Goal: Use online tool/utility: Utilize a website feature to perform a specific function

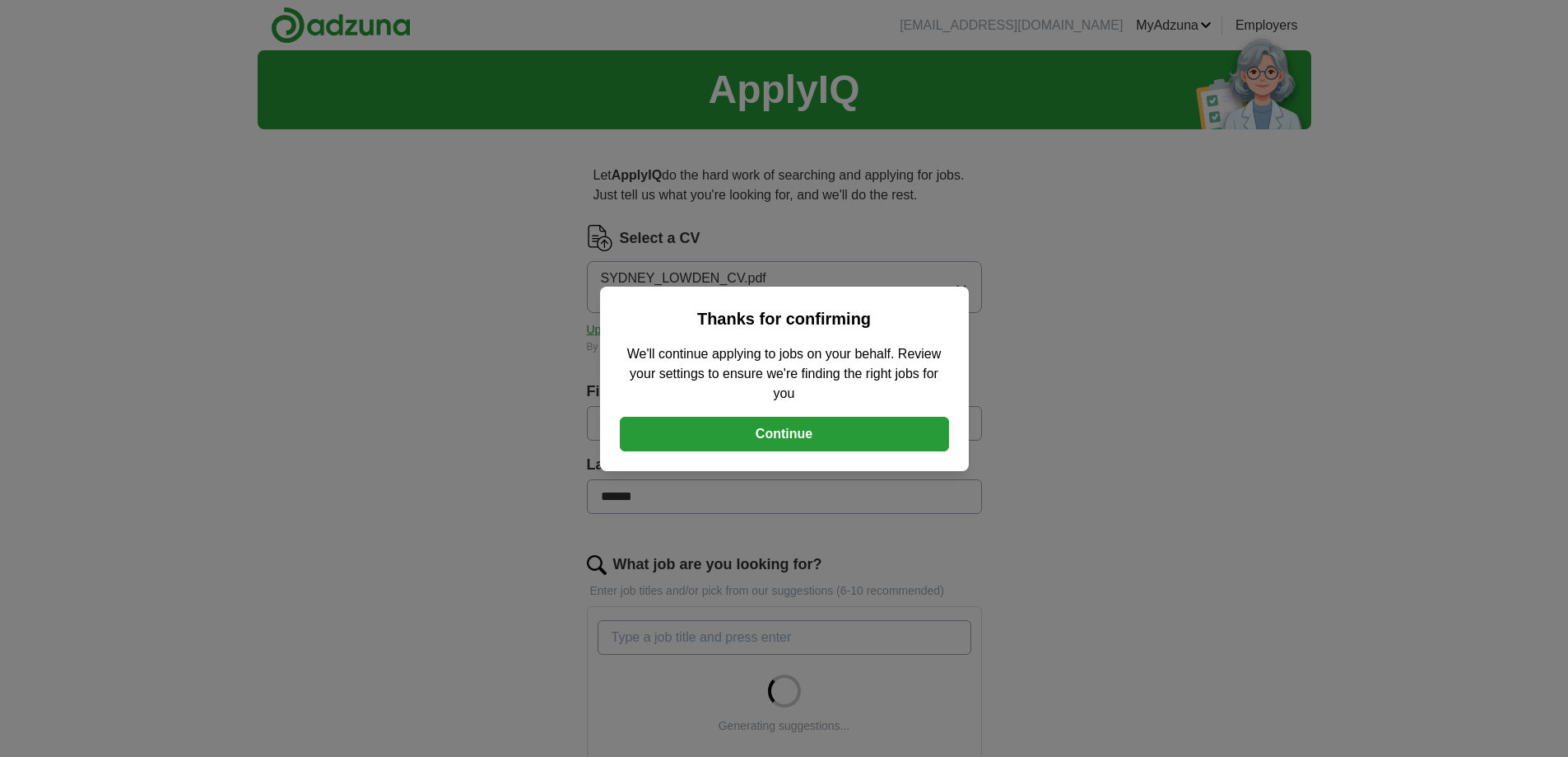
click at [836, 429] on button "Continue" at bounding box center [784, 433] width 329 height 34
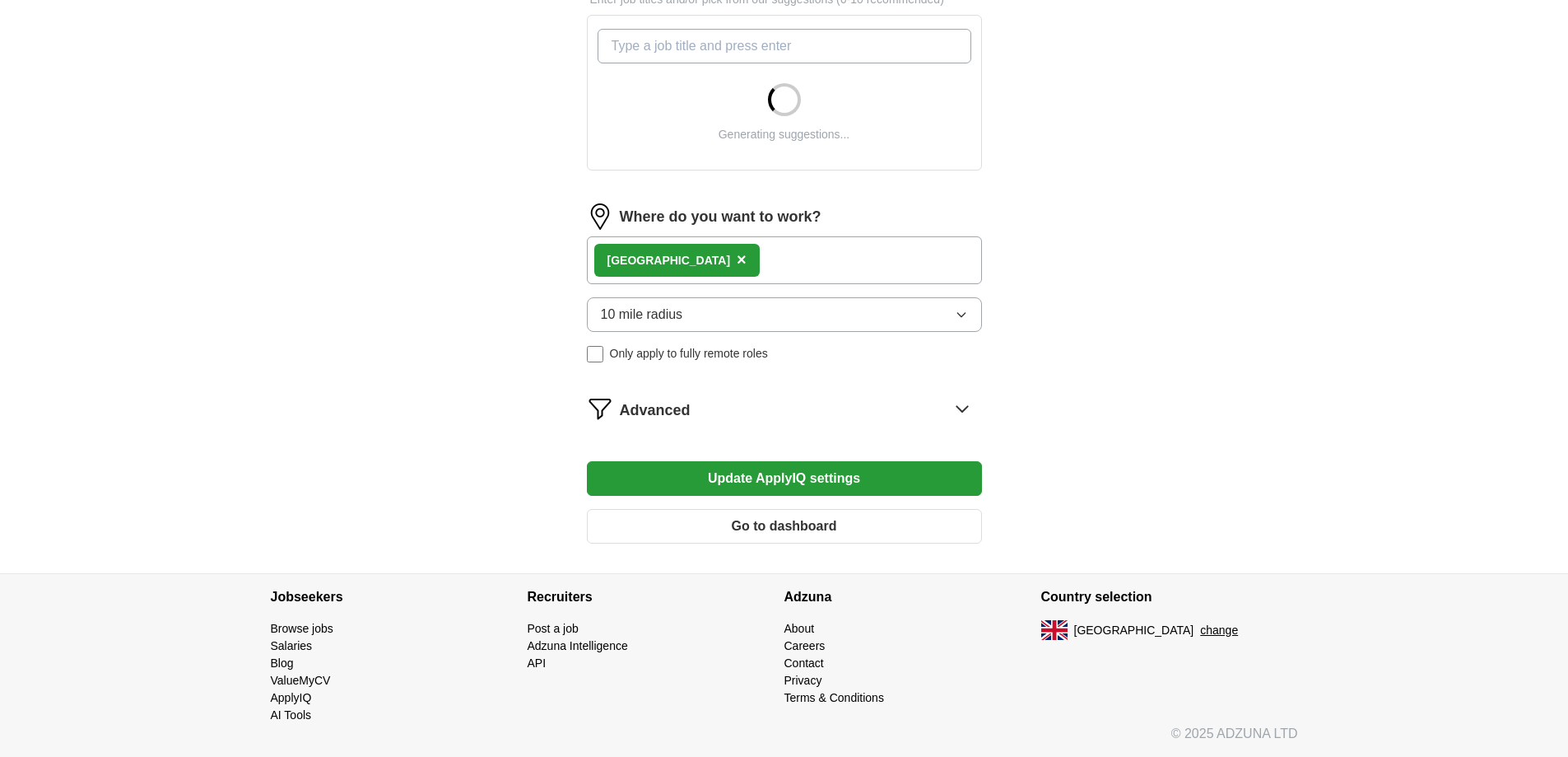
click at [740, 257] on span "×" at bounding box center [741, 259] width 10 height 18
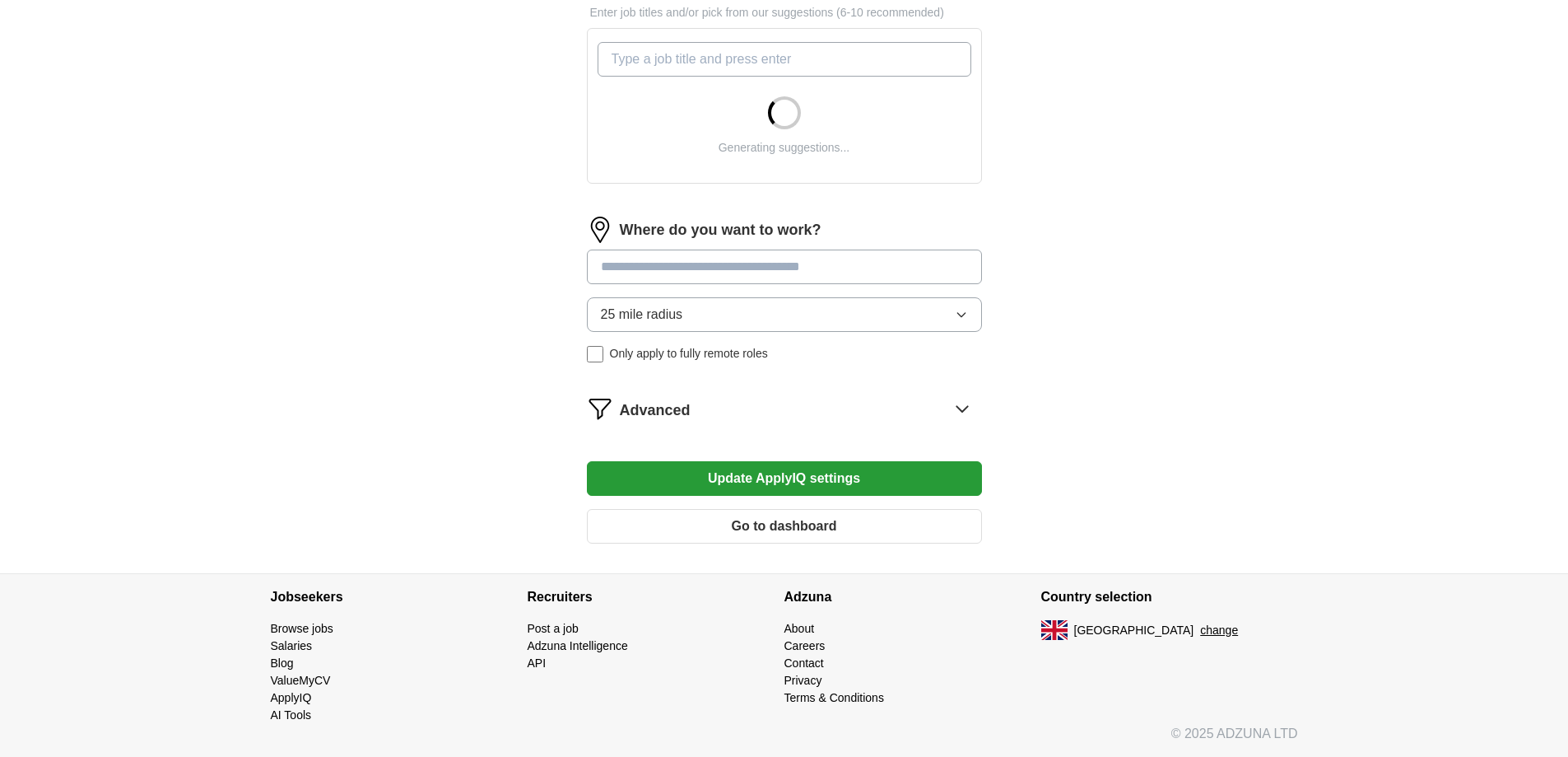
scroll to position [578, 0]
click at [733, 257] on input at bounding box center [784, 266] width 395 height 34
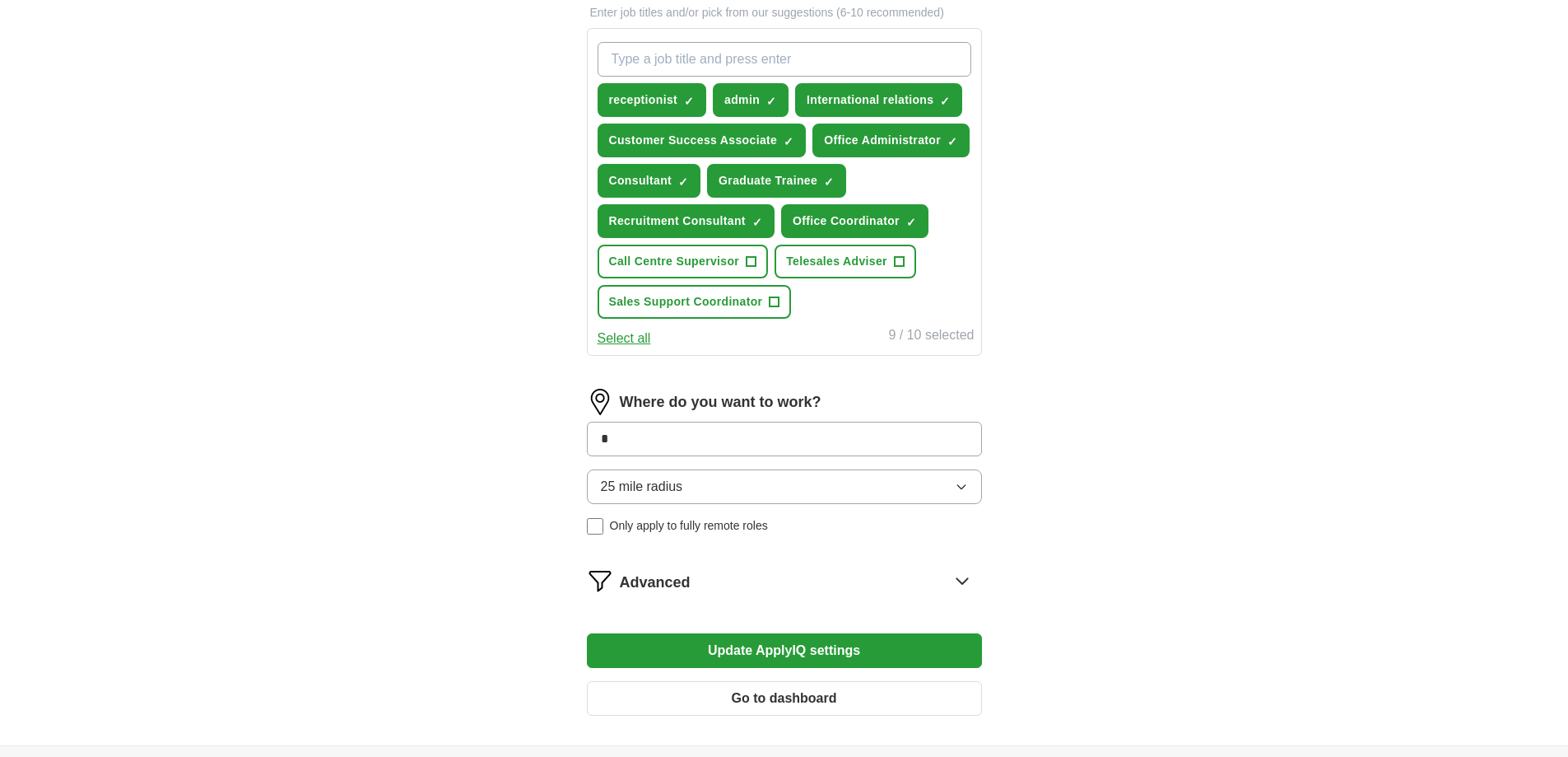
type input "**"
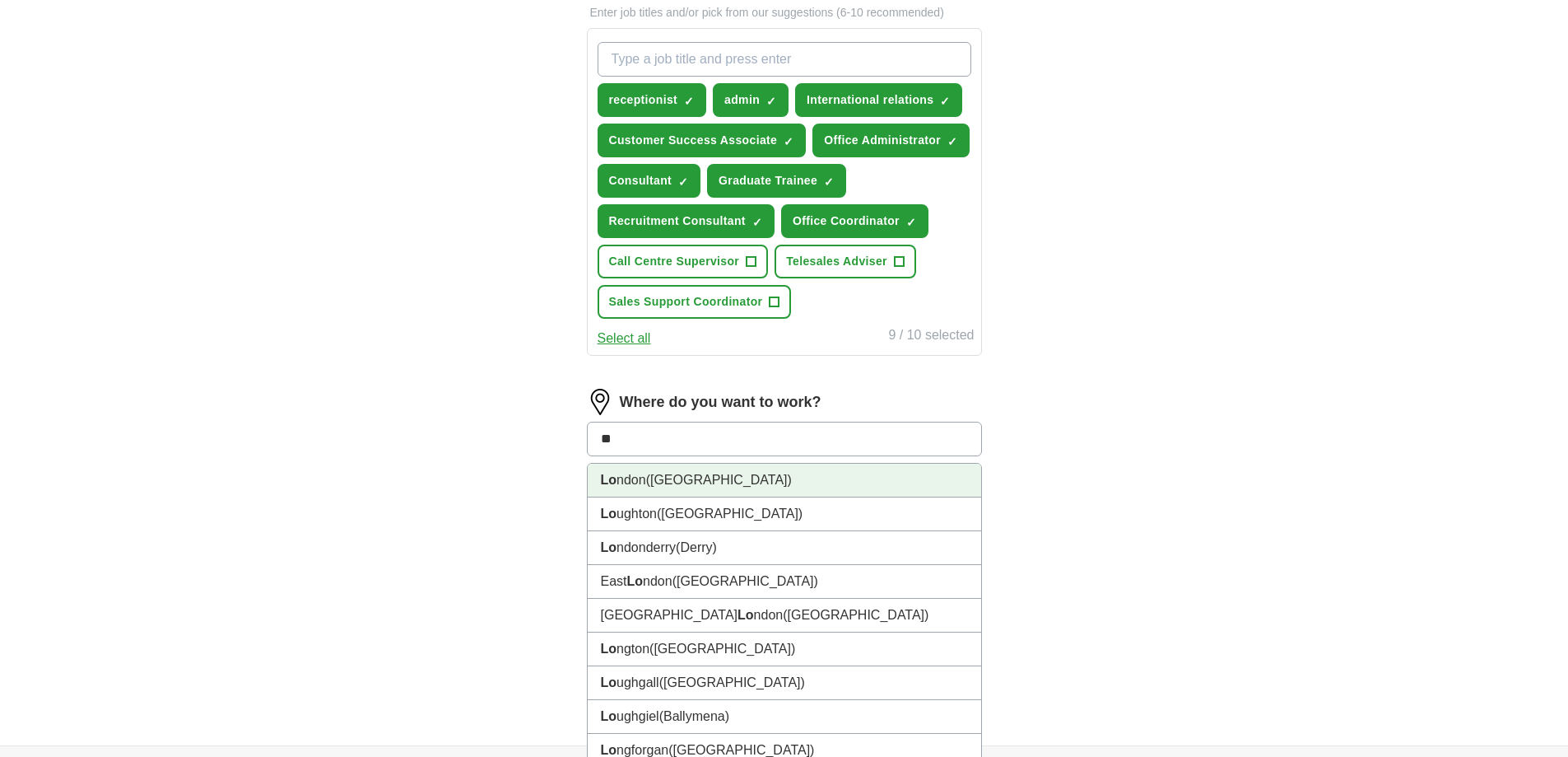
click at [625, 494] on li "Lo ndon (UK)" at bounding box center [784, 480] width 393 height 33
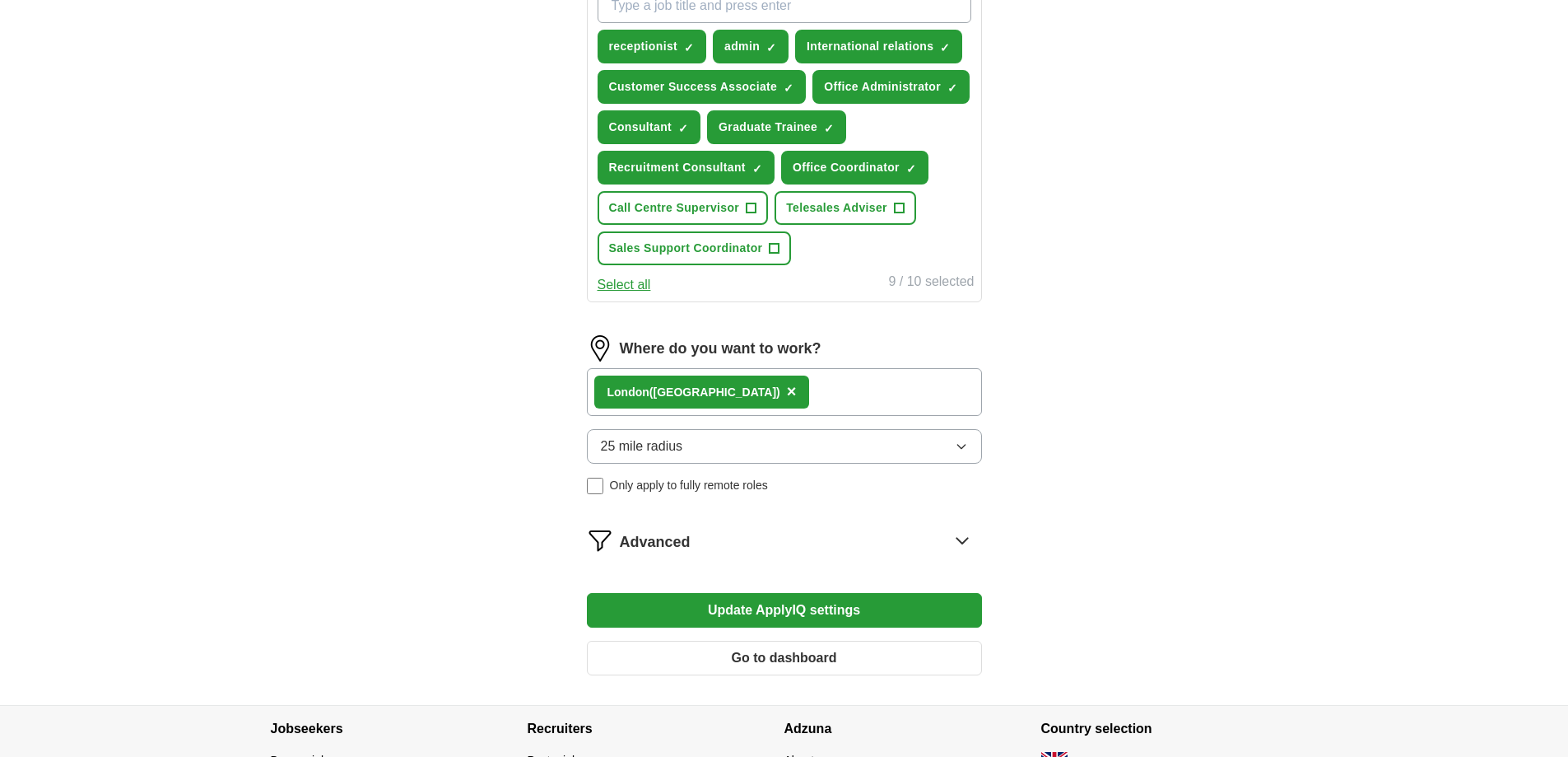
scroll to position [660, 0]
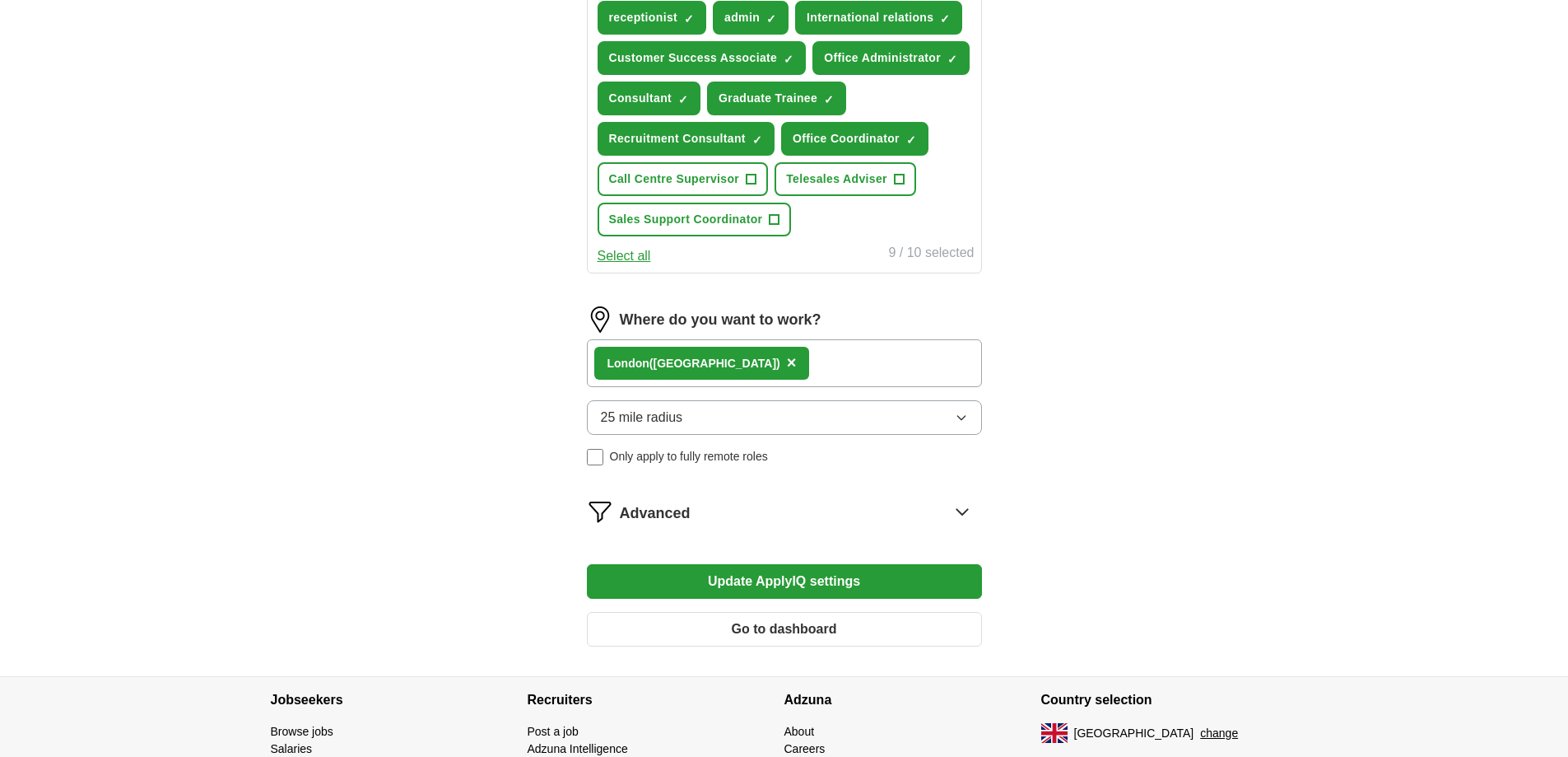
click at [694, 459] on span "Only apply to fully remote roles" at bounding box center [689, 457] width 158 height 18
click at [707, 454] on span "Only apply to fully remote roles" at bounding box center [689, 457] width 158 height 18
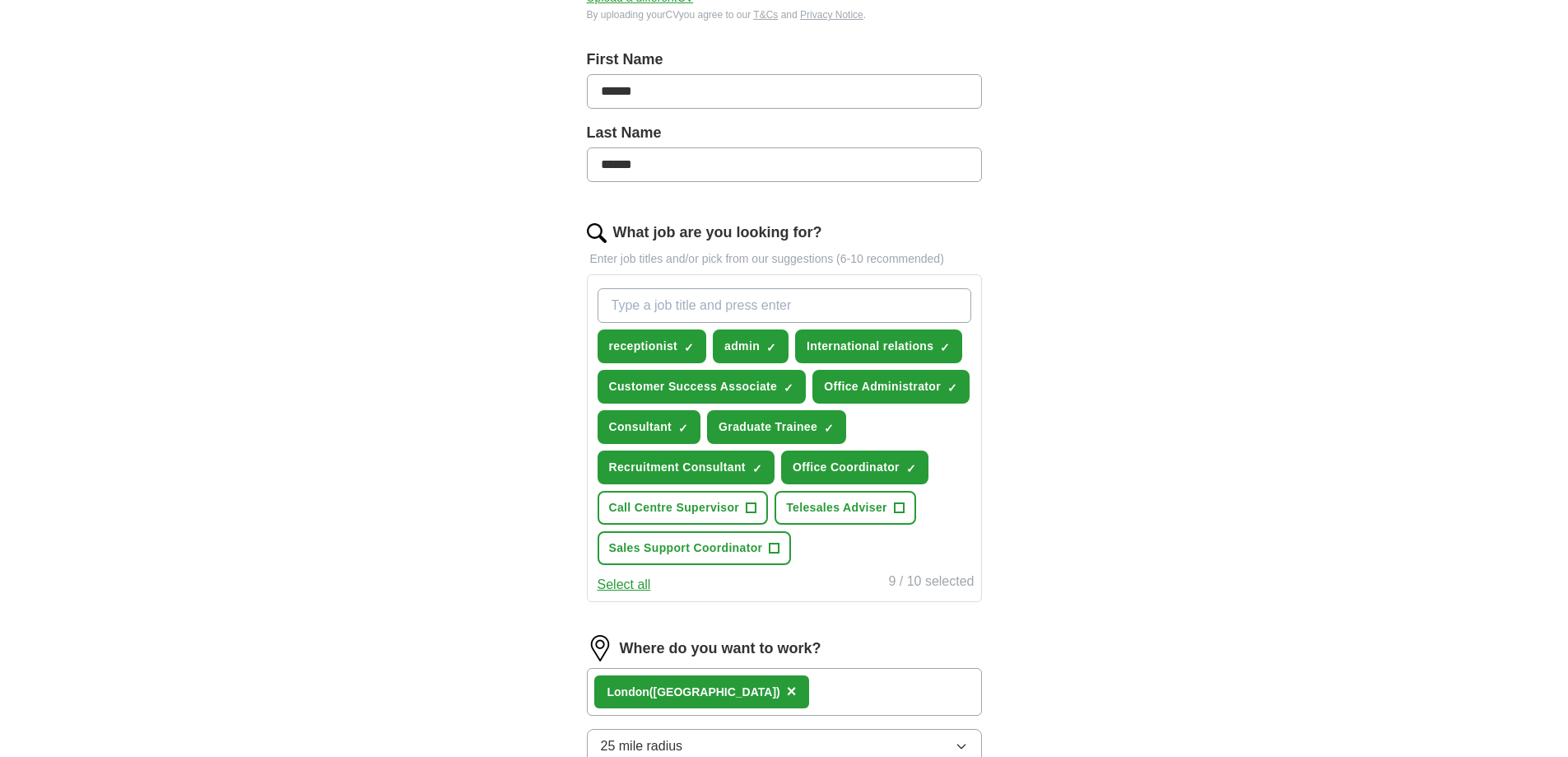
scroll to position [187, 0]
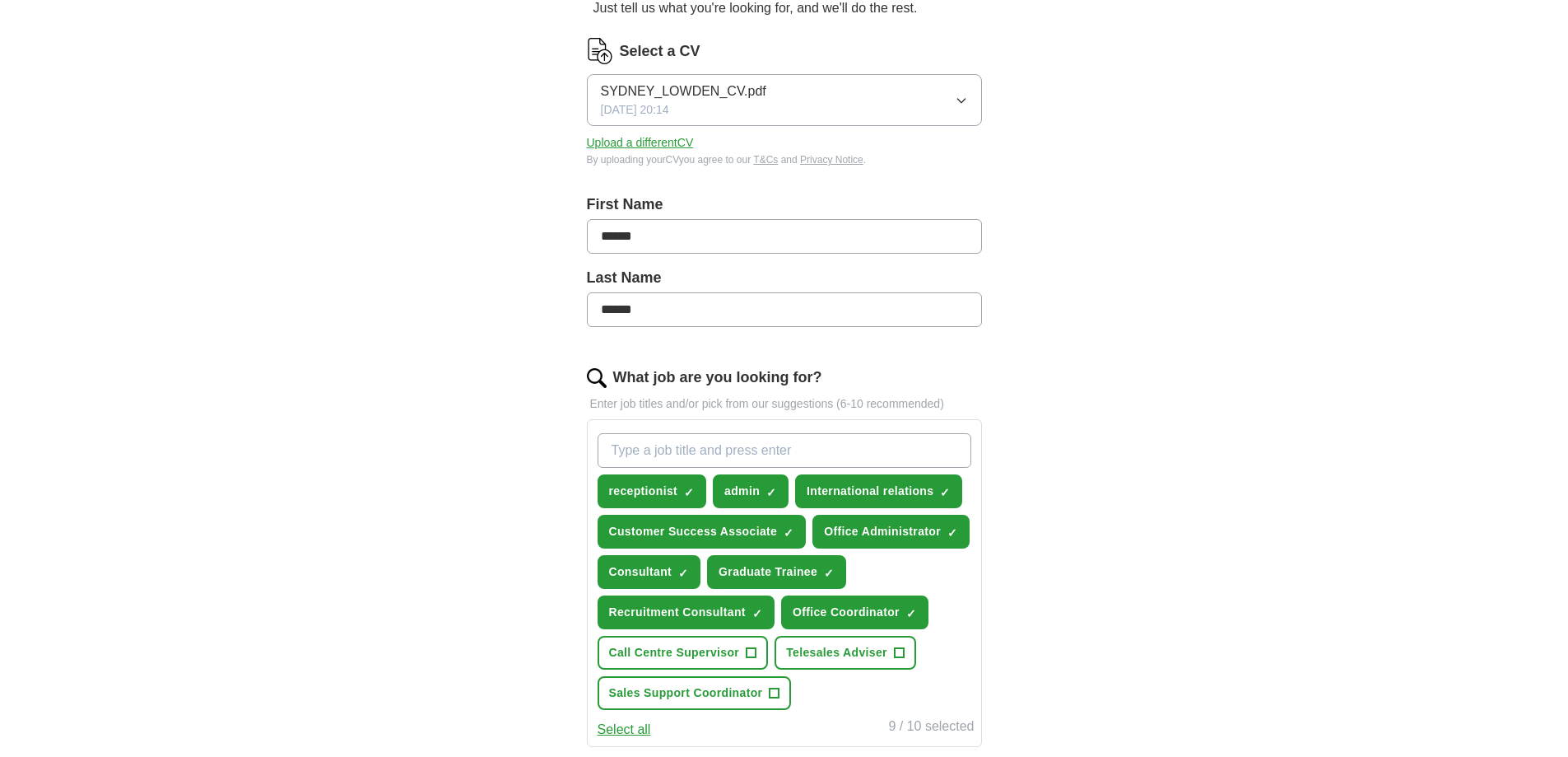
click at [975, 96] on button "SYDNEY_LOWDEN_CV.pdf 23/07/2025, 20:14" at bounding box center [784, 99] width 395 height 52
click at [1435, 317] on div "ApplyIQ Let ApplyIQ do the hard work of searching and applying for jobs. Just t…" at bounding box center [784, 506] width 1568 height 1286
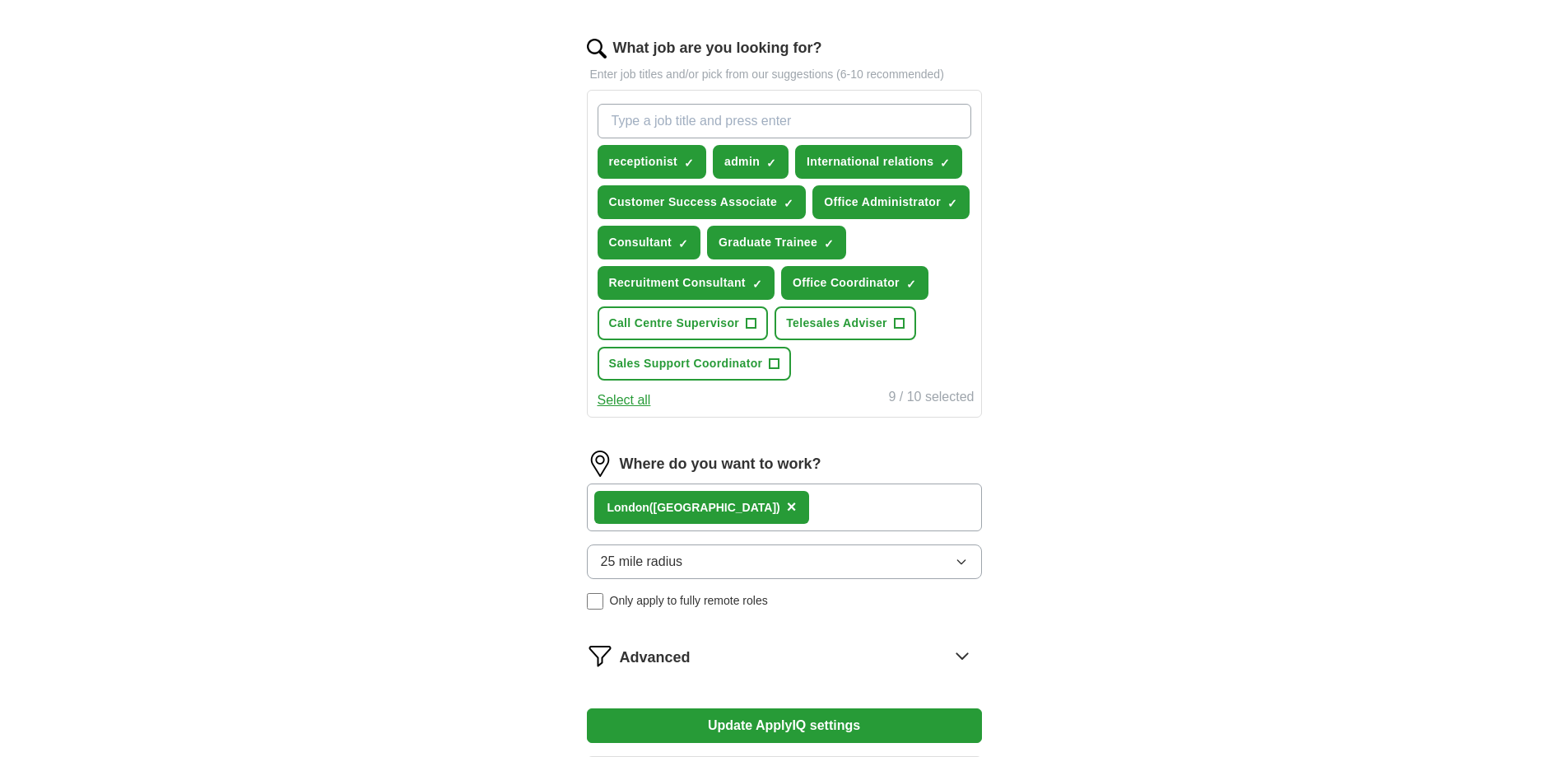
scroll to position [763, 0]
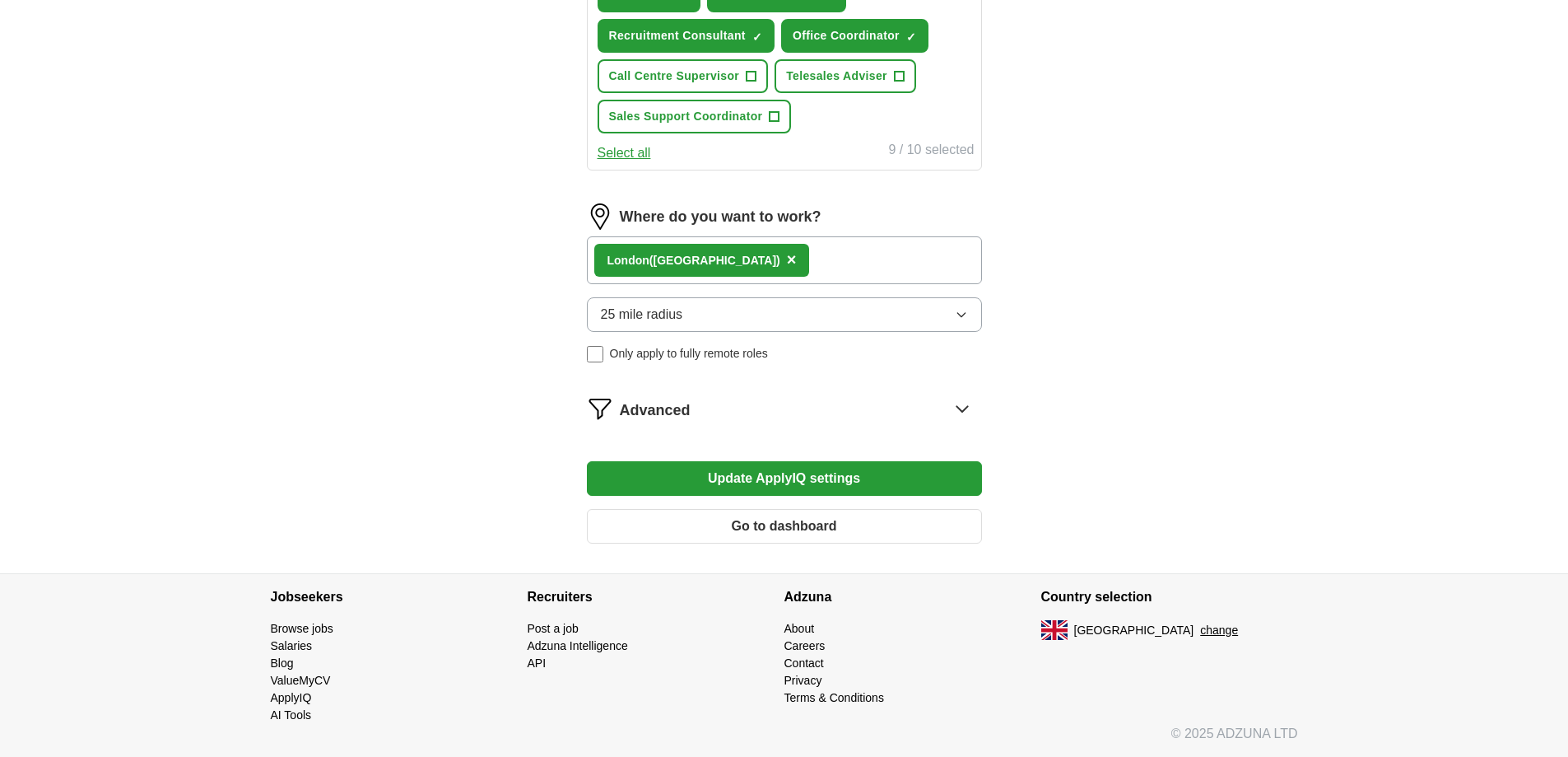
click at [852, 468] on button "Update ApplyIQ settings" at bounding box center [784, 478] width 395 height 34
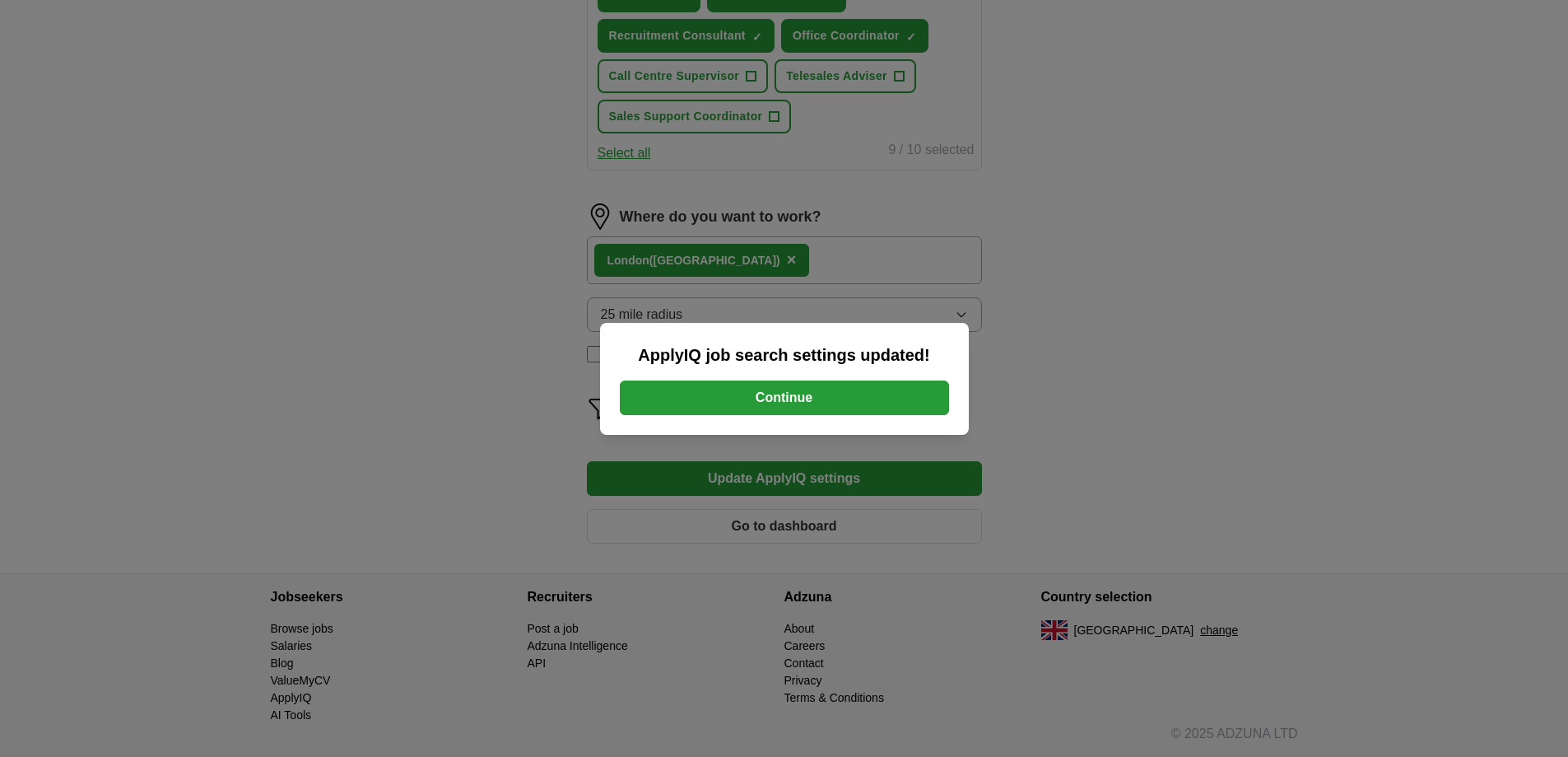
click at [789, 408] on button "Continue" at bounding box center [784, 397] width 329 height 34
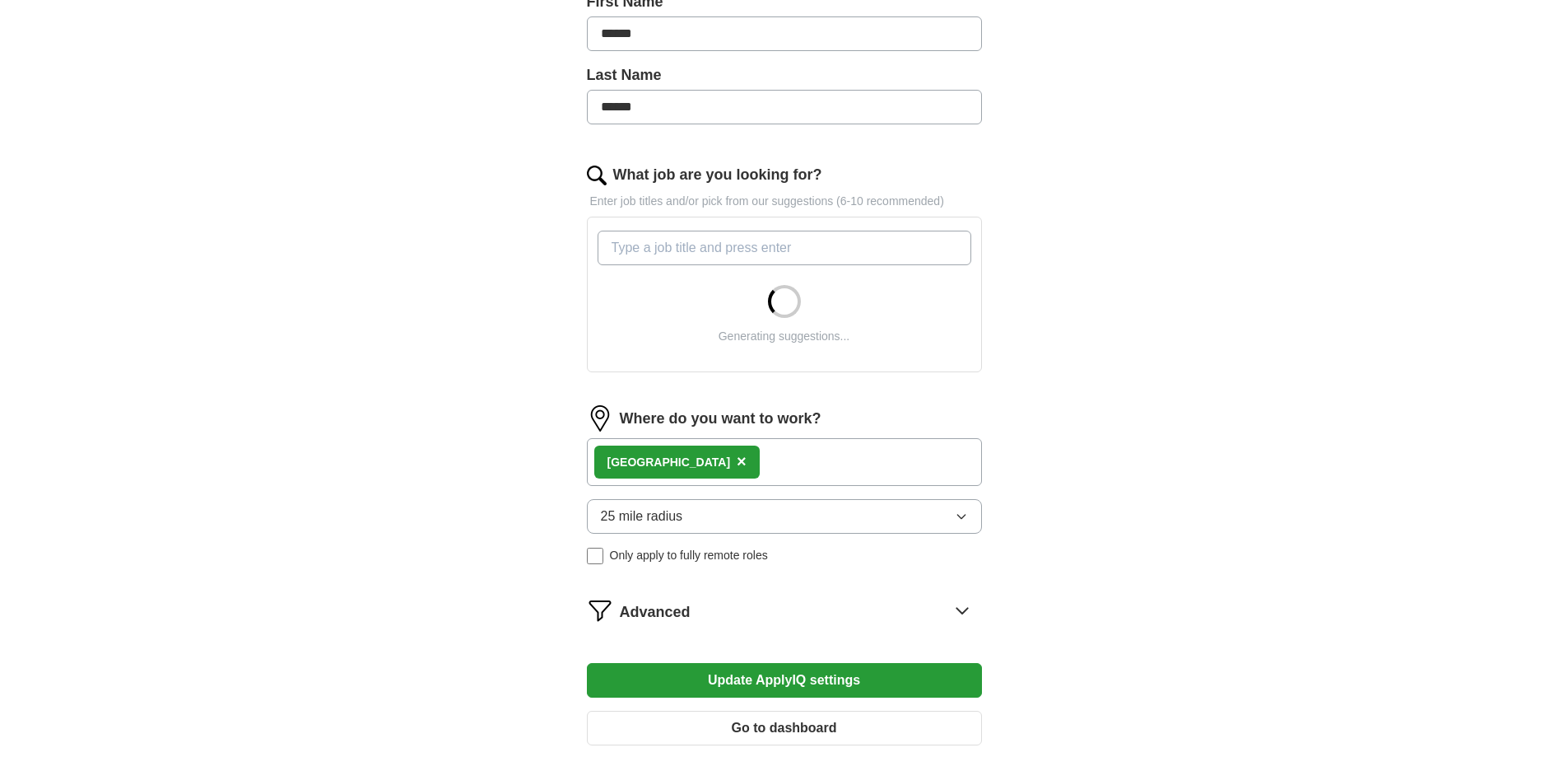
scroll to position [412, 0]
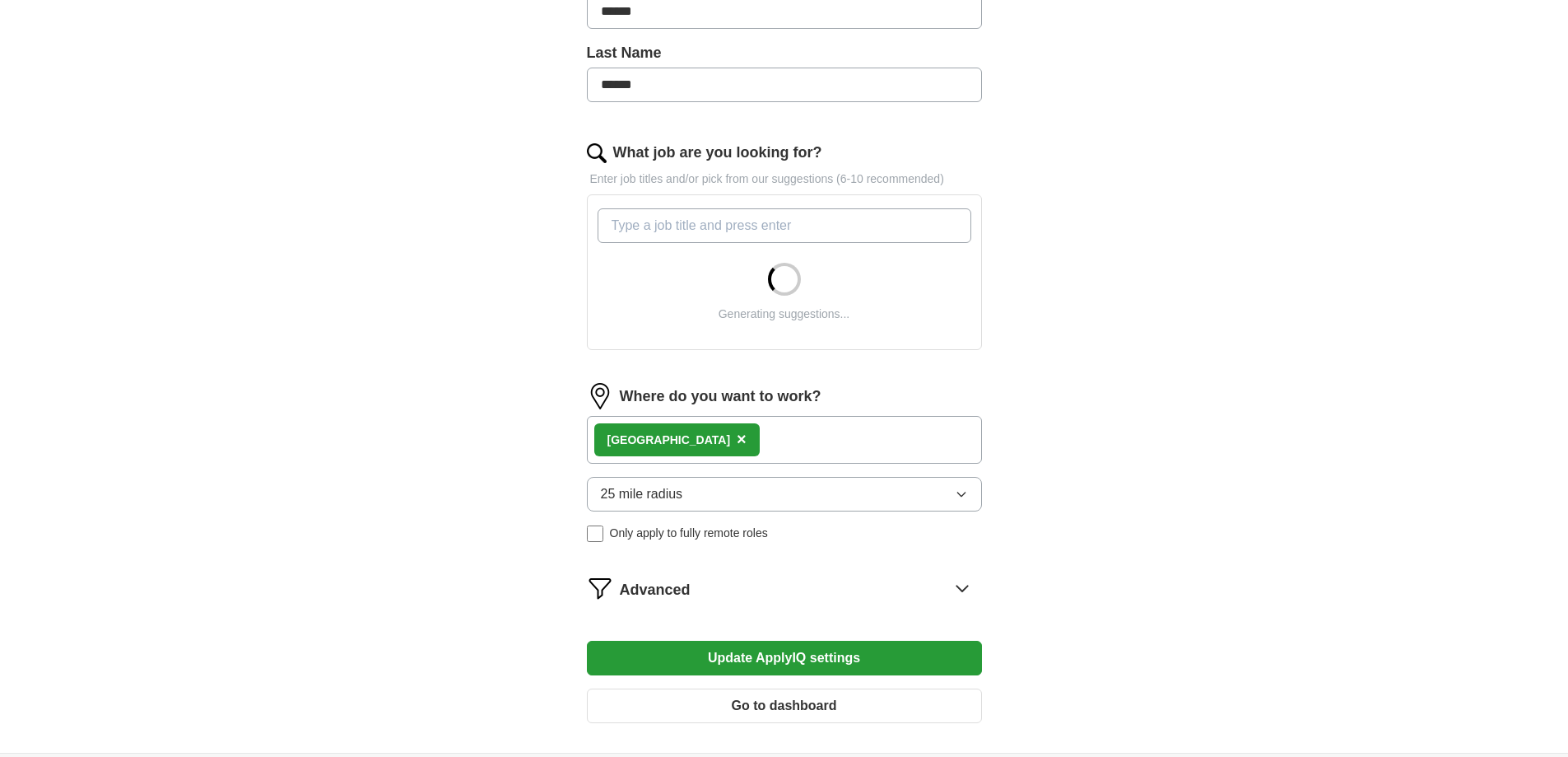
click at [748, 442] on div "London ×" at bounding box center [784, 439] width 395 height 47
click at [1202, 447] on div "ApplyIQ Let ApplyIQ do the hard work of searching and applying for jobs. Just t…" at bounding box center [784, 195] width 1054 height 1114
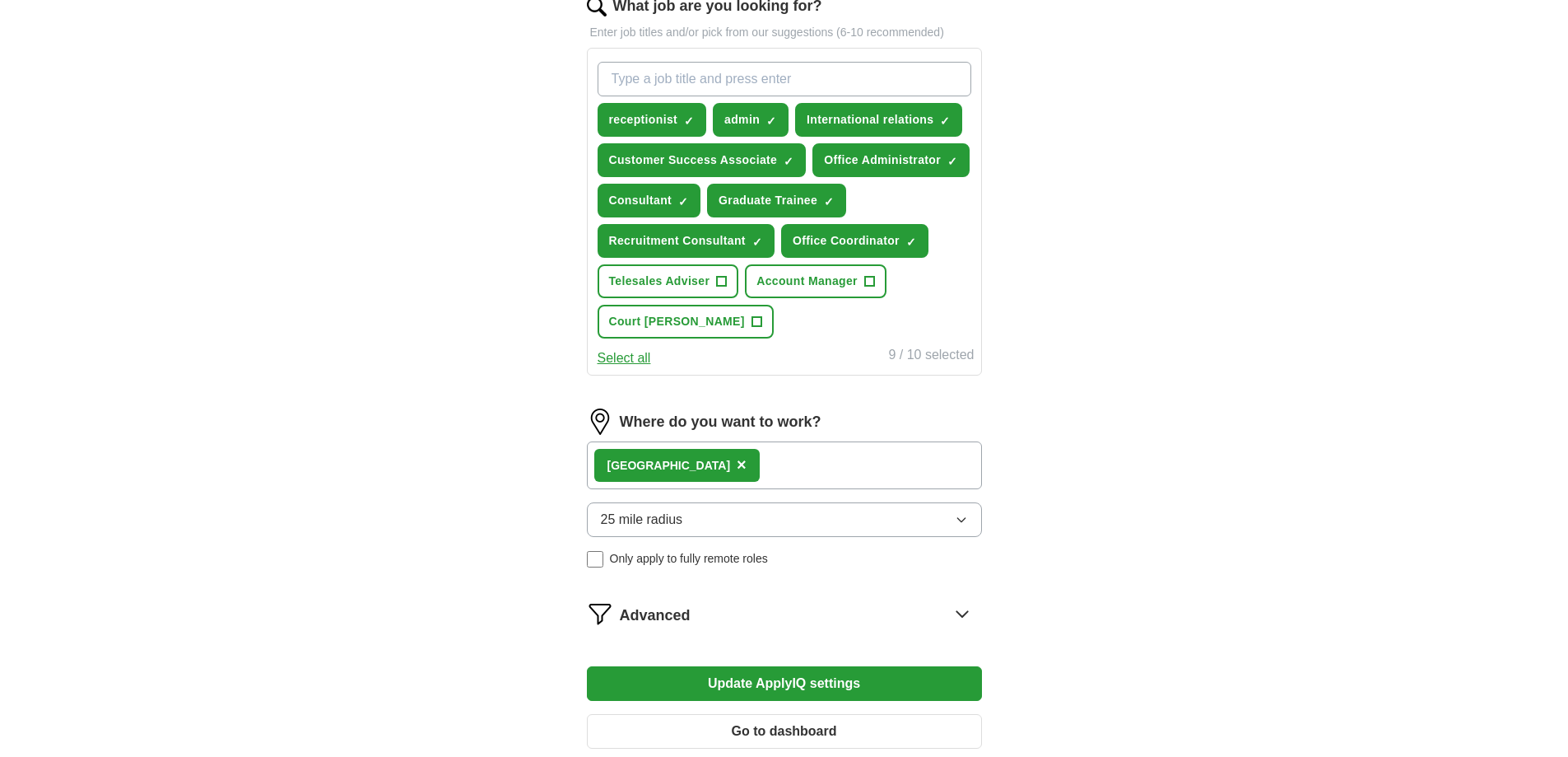
scroll to position [591, 0]
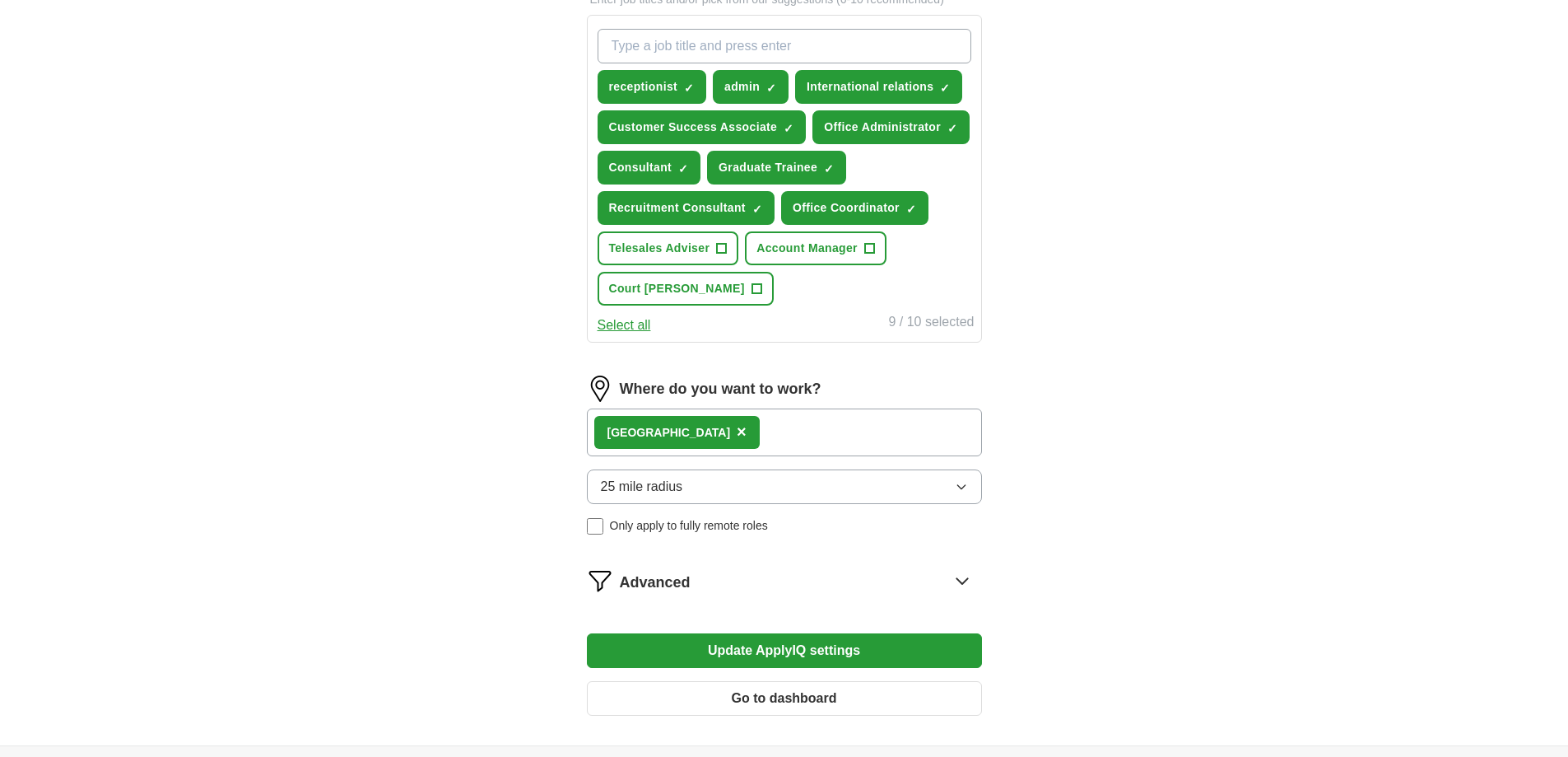
click at [753, 432] on div "London ×" at bounding box center [784, 432] width 395 height 47
click at [723, 422] on div "London ×" at bounding box center [784, 432] width 395 height 47
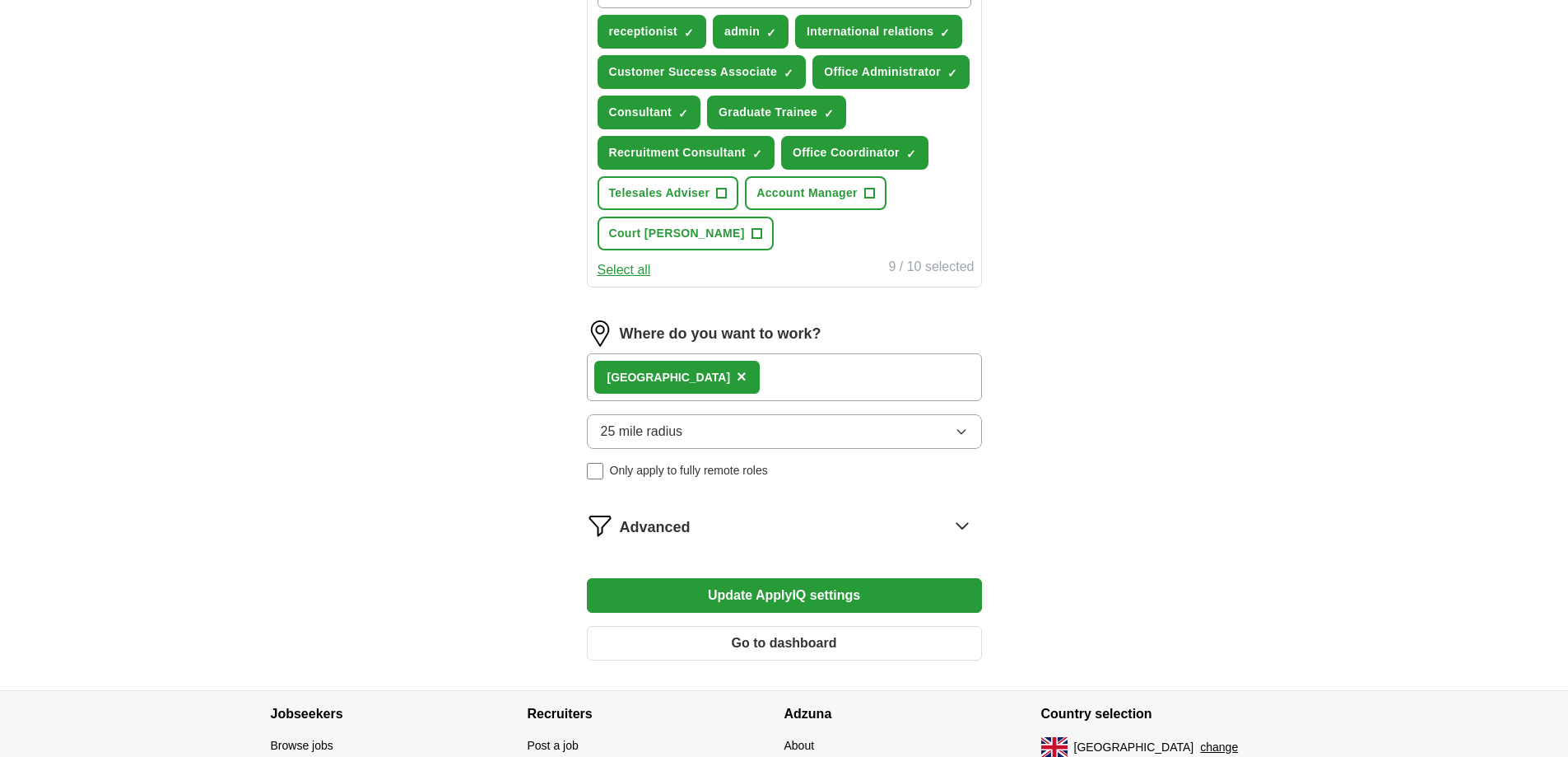
scroll to position [763, 0]
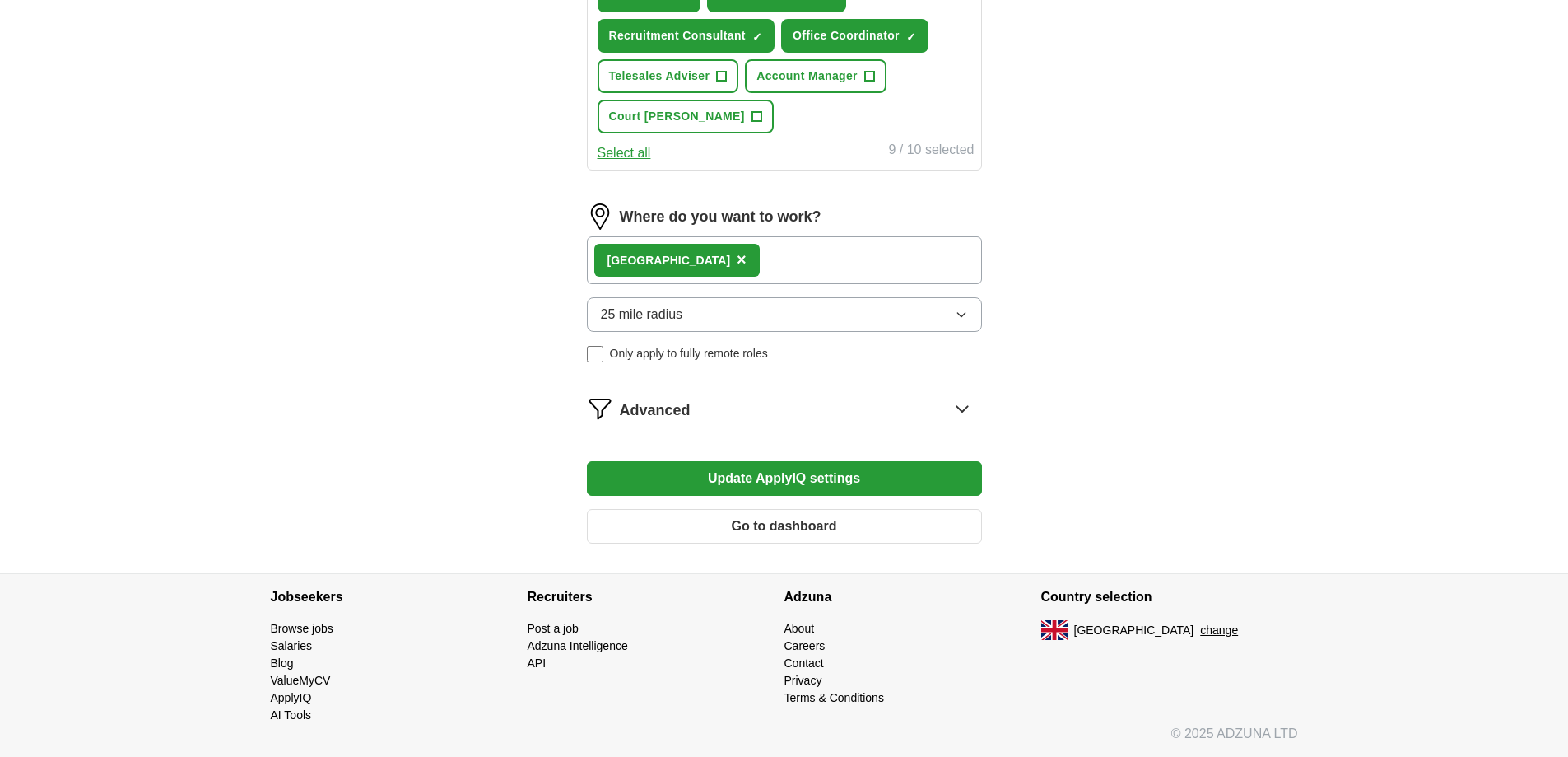
click at [895, 518] on button "Go to dashboard" at bounding box center [784, 525] width 395 height 34
